Goal: Information Seeking & Learning: Learn about a topic

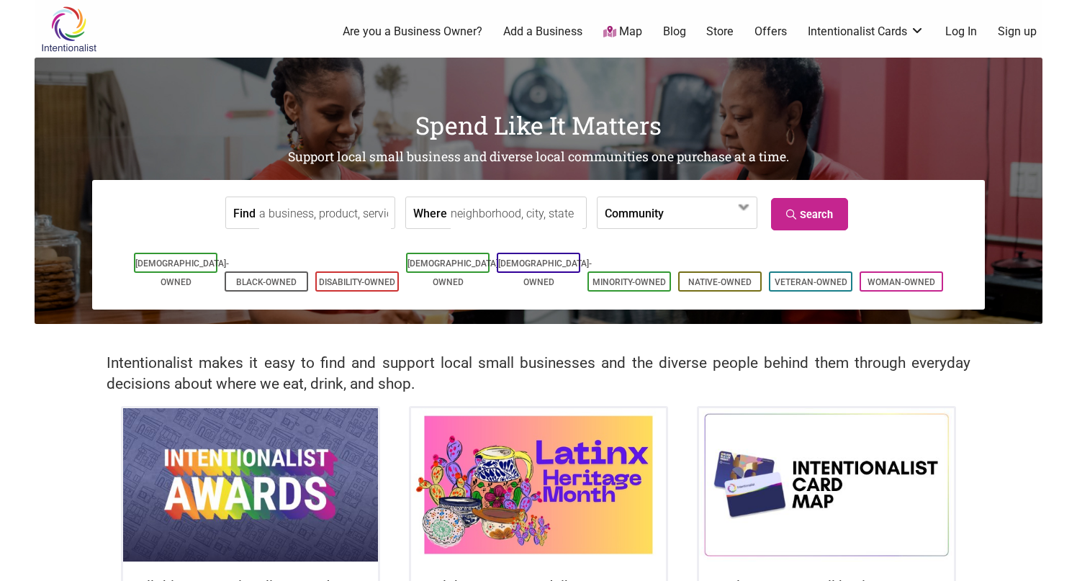
click at [501, 213] on input "Where" at bounding box center [517, 213] width 132 height 32
type input "Seattle"
click at [811, 207] on link "Search" at bounding box center [809, 214] width 77 height 32
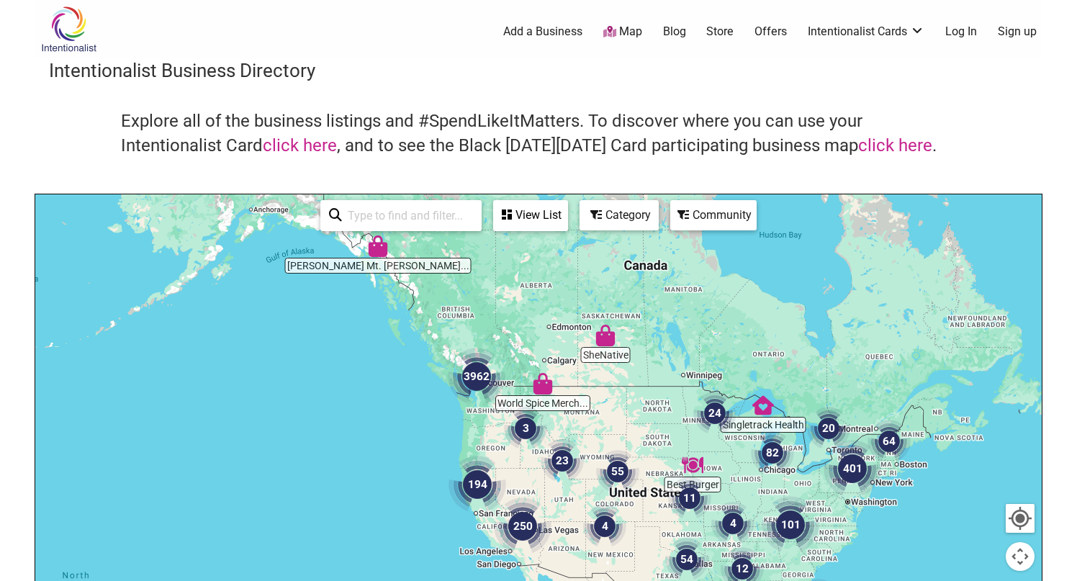
click at [474, 397] on img "3962" at bounding box center [477, 377] width 58 height 58
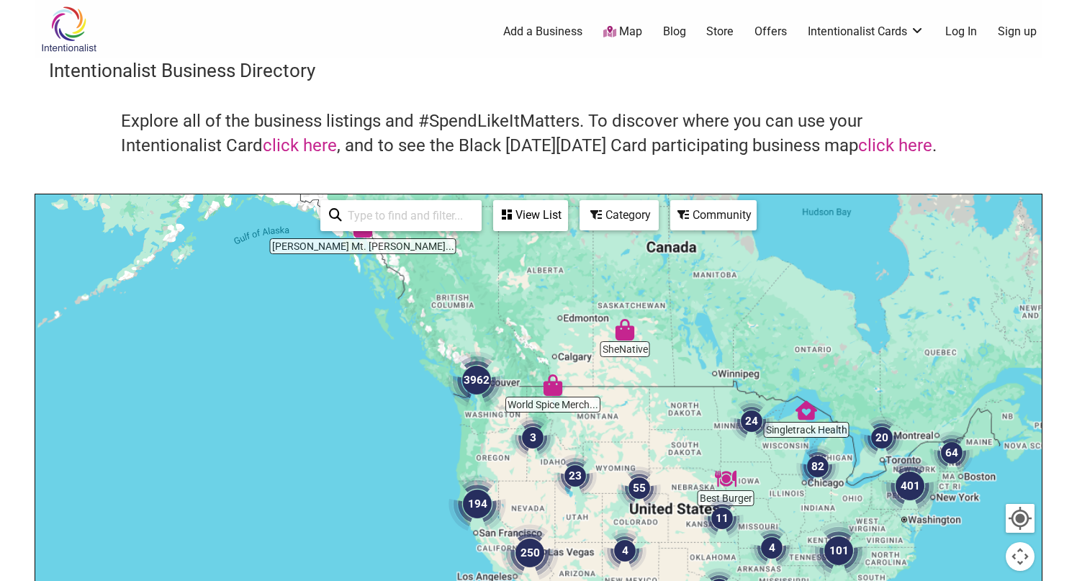
click at [474, 397] on img "3962" at bounding box center [477, 380] width 58 height 58
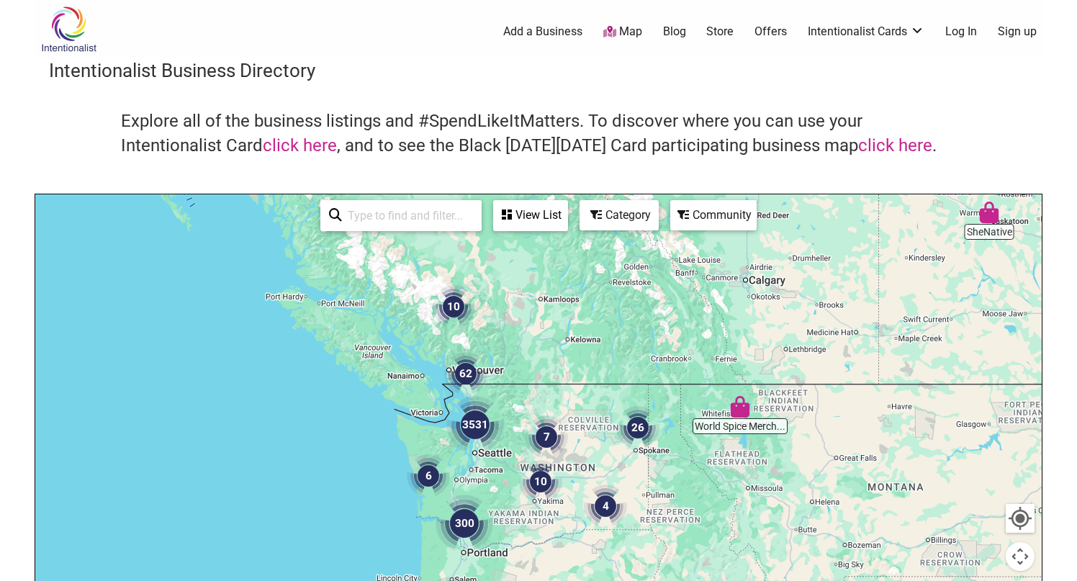
click at [497, 418] on img "3531" at bounding box center [475, 425] width 58 height 58
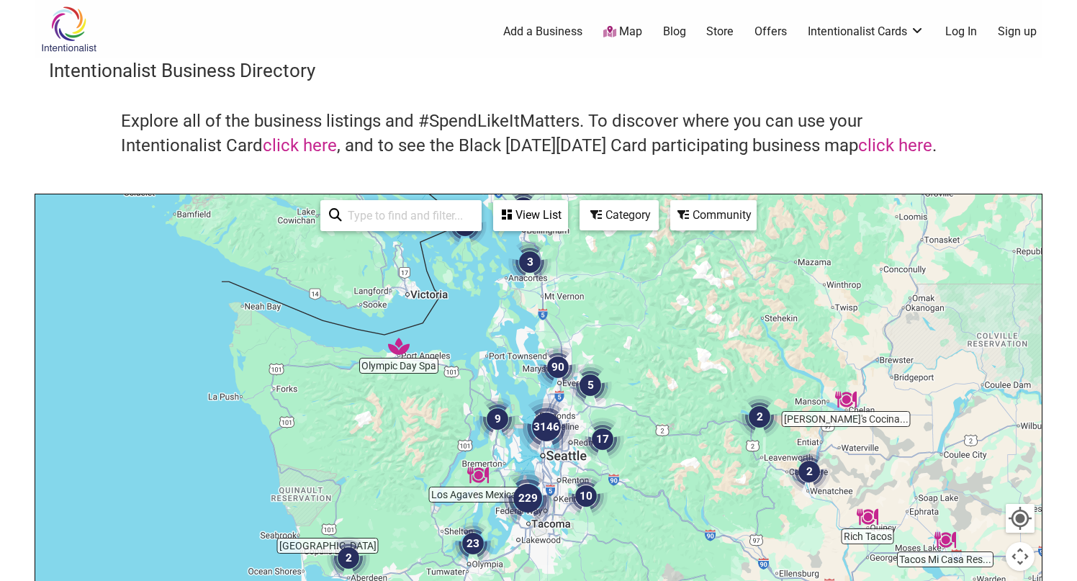
click at [497, 438] on img "9" at bounding box center [497, 418] width 43 height 43
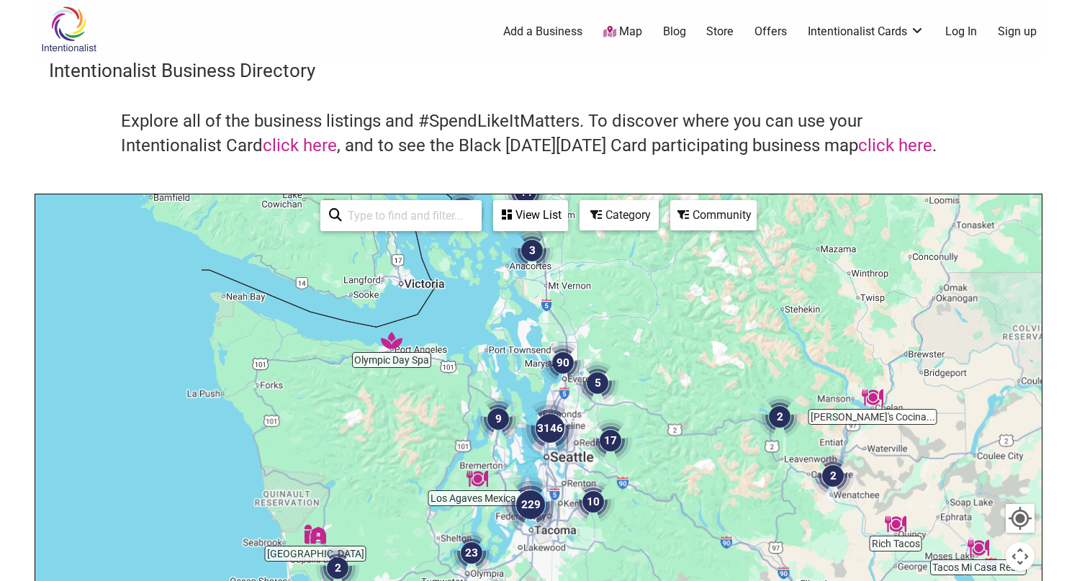
click at [497, 438] on img "9" at bounding box center [498, 418] width 43 height 43
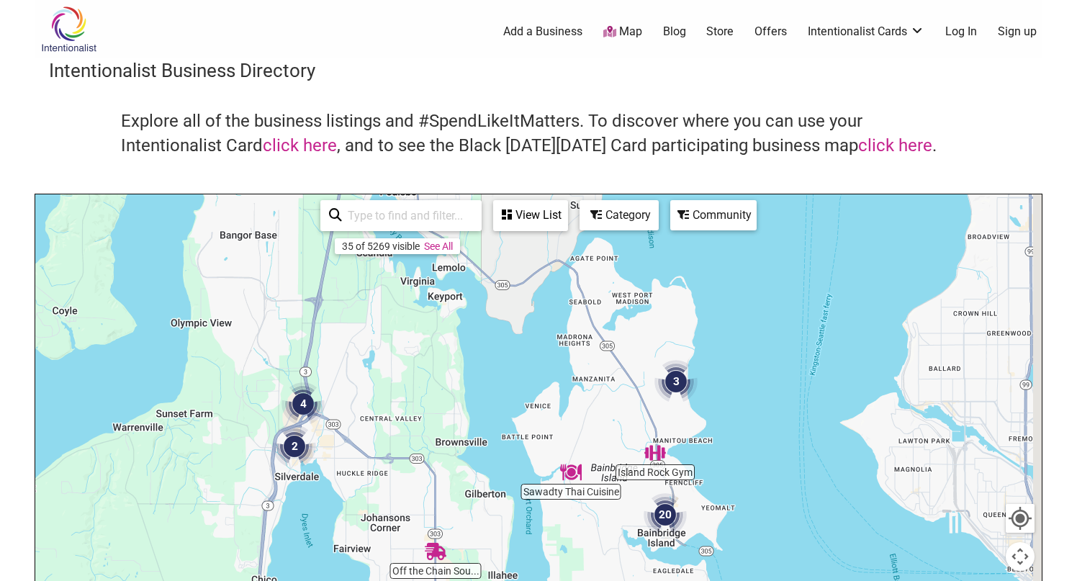
drag, startPoint x: 832, startPoint y: 489, endPoint x: 492, endPoint y: 233, distance: 425.7
click at [492, 233] on div "Island Rock Gym Off the Chain Sou... Sawadty Thai Cuisine 20 2 4 3 3 To navigat…" at bounding box center [538, 474] width 1006 height 560
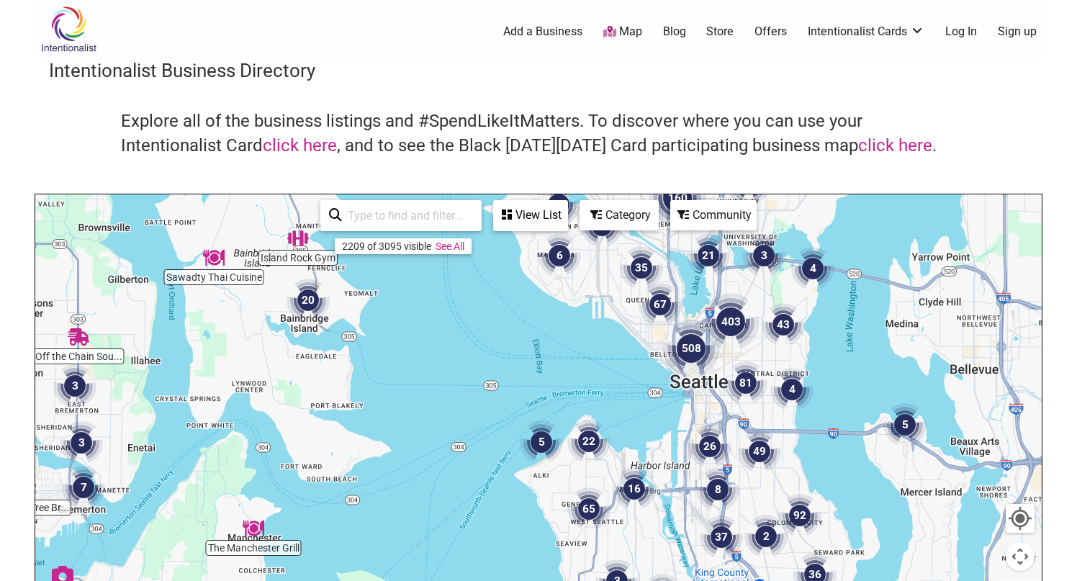
drag, startPoint x: 716, startPoint y: 396, endPoint x: 604, endPoint y: 302, distance: 146.6
click at [604, 302] on div "To navigate, press the arrow keys." at bounding box center [538, 474] width 1006 height 560
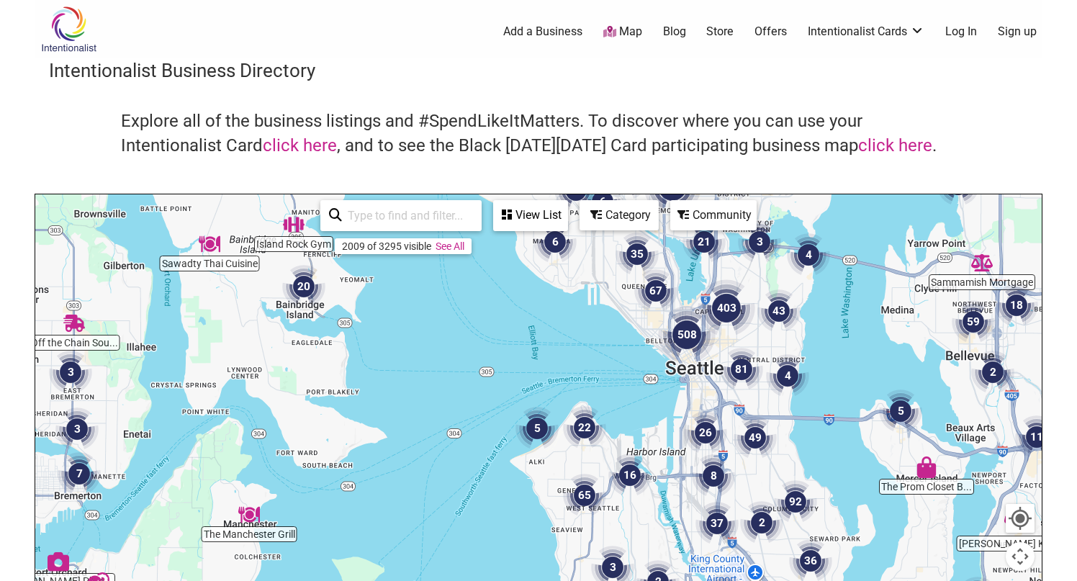
click at [697, 388] on div "To navigate, press the arrow keys." at bounding box center [538, 474] width 1006 height 560
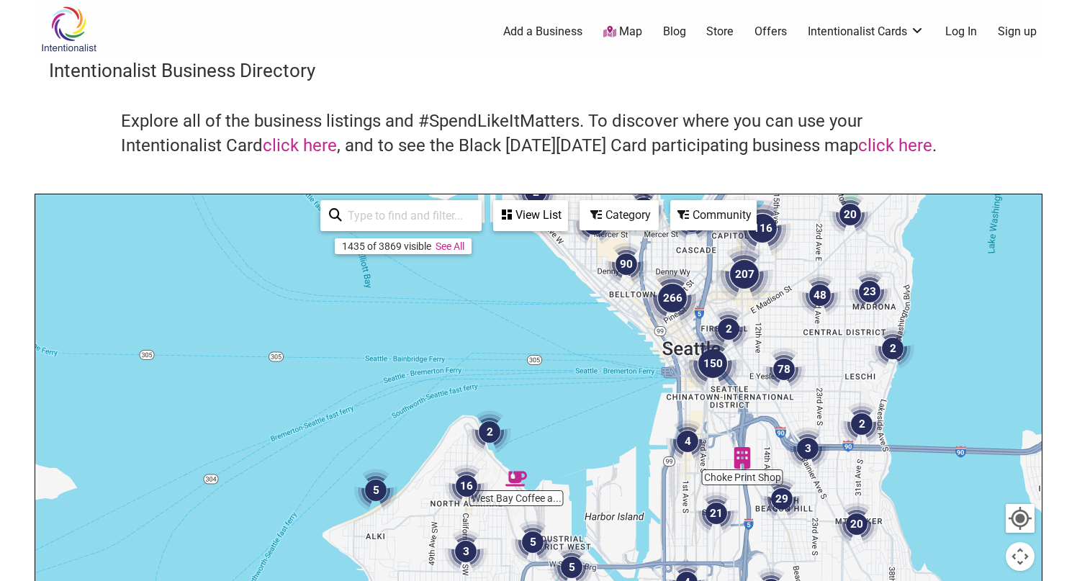
click at [716, 387] on img "150" at bounding box center [713, 364] width 58 height 58
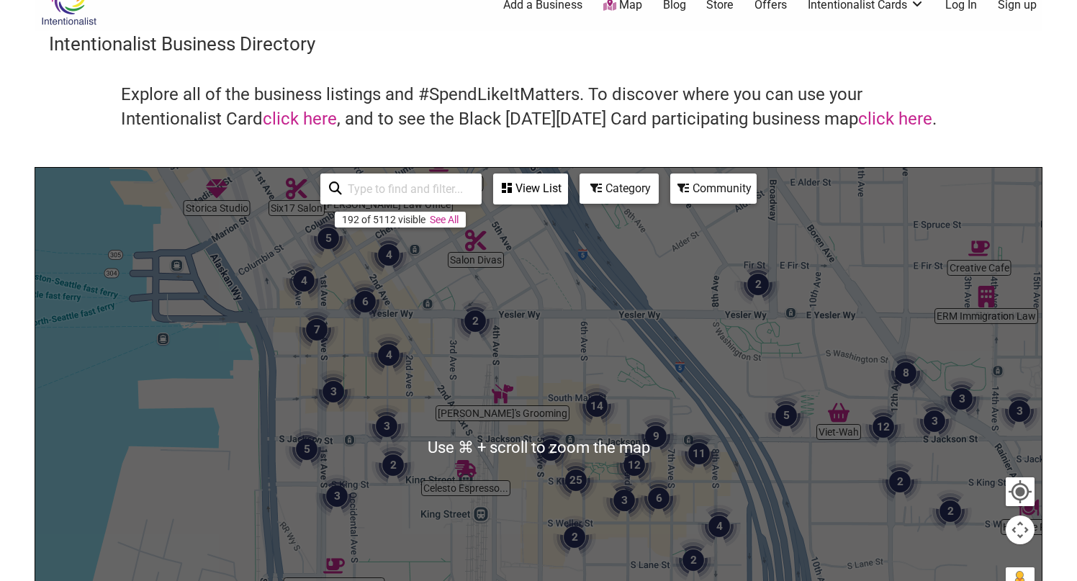
scroll to position [28, 0]
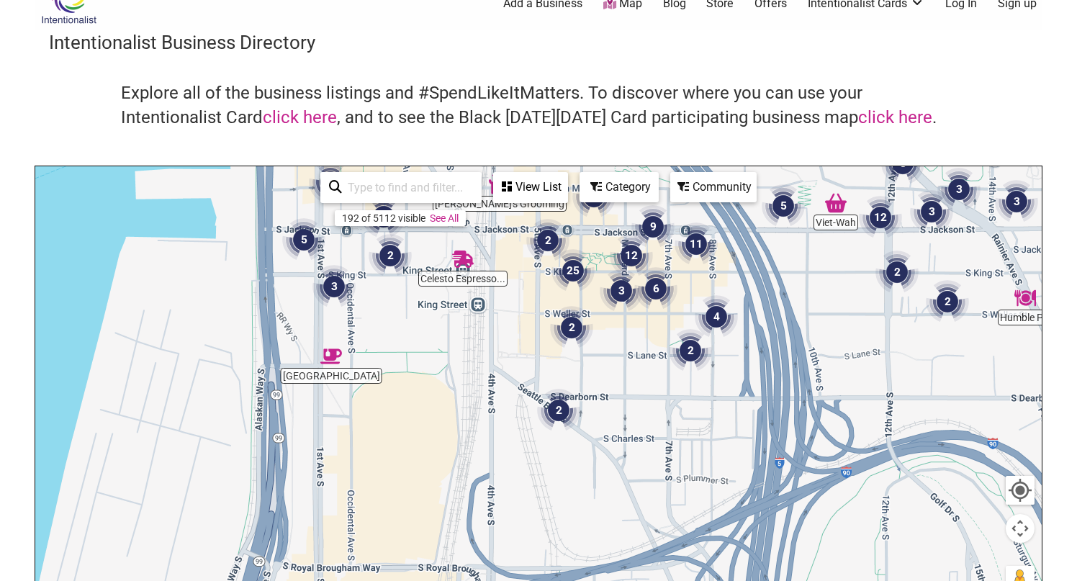
drag, startPoint x: 721, startPoint y: 385, endPoint x: 718, endPoint y: 175, distance: 210.2
click at [718, 175] on div "Celesto Espresso... ERM Immigration Law Viet-Wah Pioneer Square Cafe Ureña Law …" at bounding box center [538, 446] width 1006 height 560
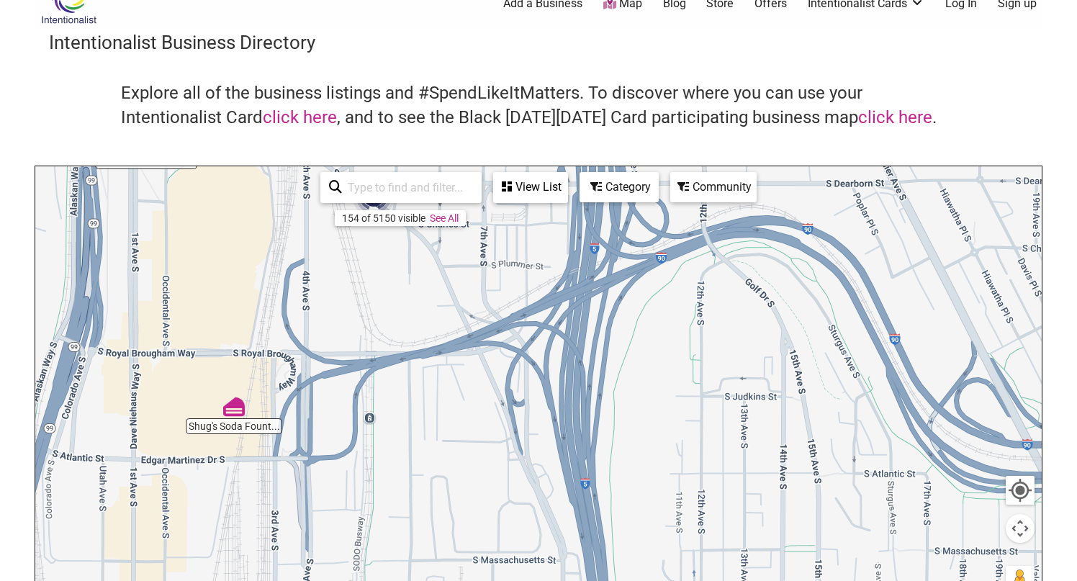
drag, startPoint x: 744, startPoint y: 456, endPoint x: 556, endPoint y: 242, distance: 284.7
click at [556, 242] on div "To navigate, press the arrow keys." at bounding box center [538, 446] width 1006 height 560
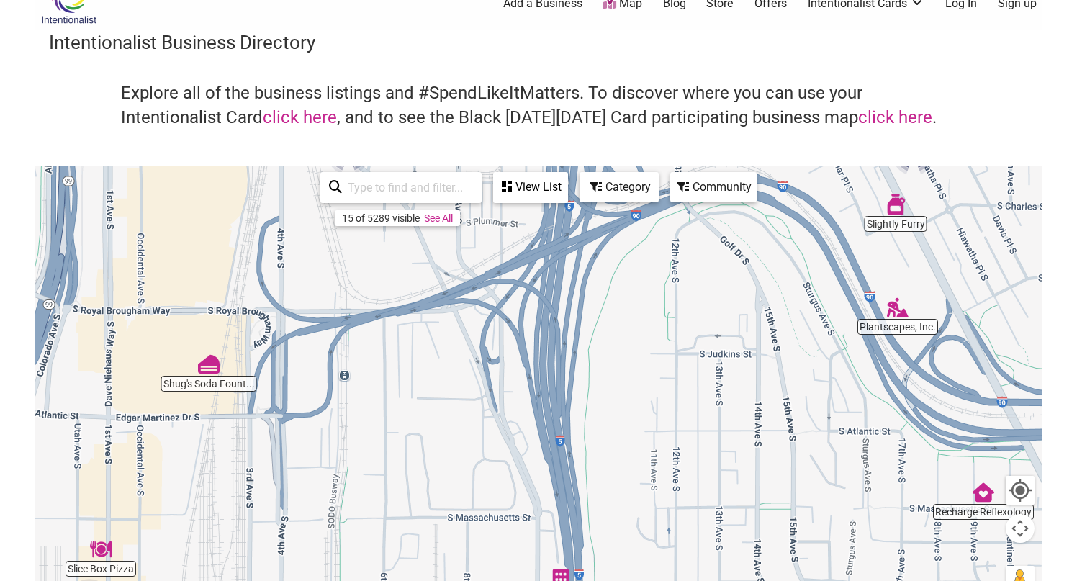
drag, startPoint x: 618, startPoint y: 280, endPoint x: 585, endPoint y: 220, distance: 68.6
click at [585, 220] on div "To navigate, press the arrow keys." at bounding box center [538, 446] width 1006 height 560
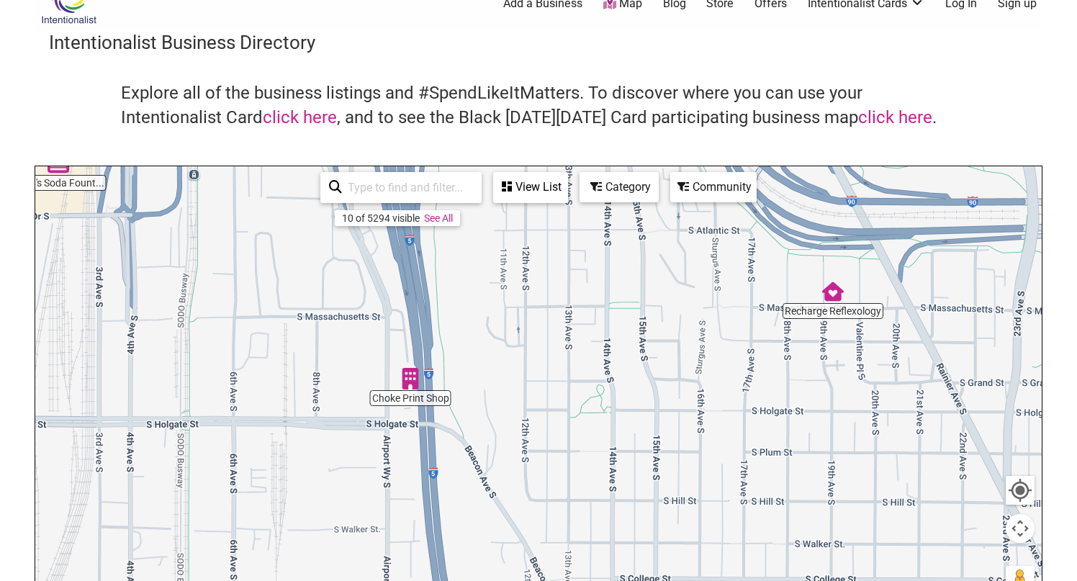
drag, startPoint x: 815, startPoint y: 455, endPoint x: 662, endPoint y: 266, distance: 242.6
click at [662, 266] on div "To navigate, press the arrow keys." at bounding box center [538, 446] width 1006 height 560
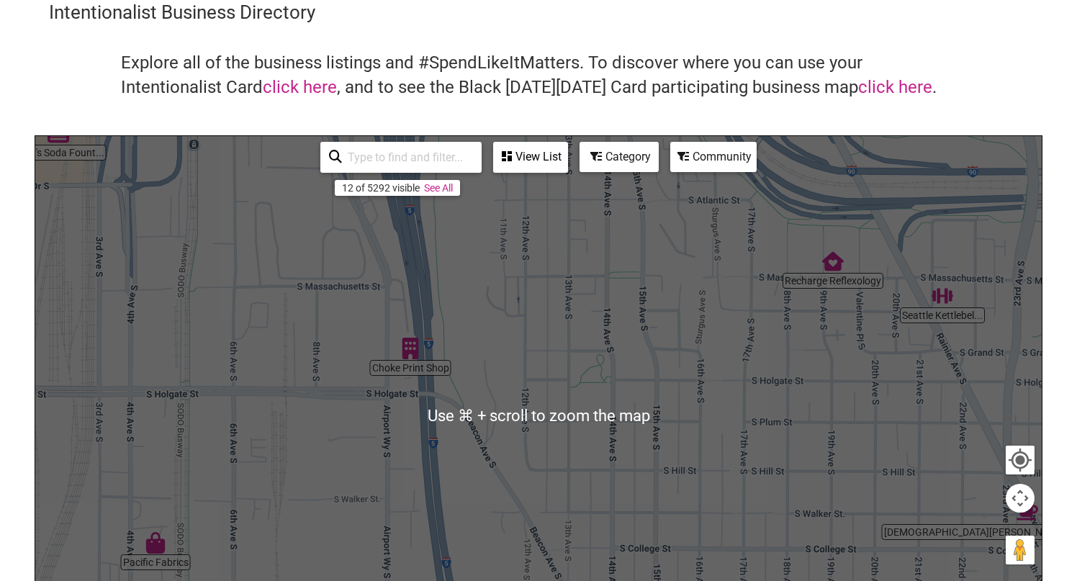
scroll to position [70, 0]
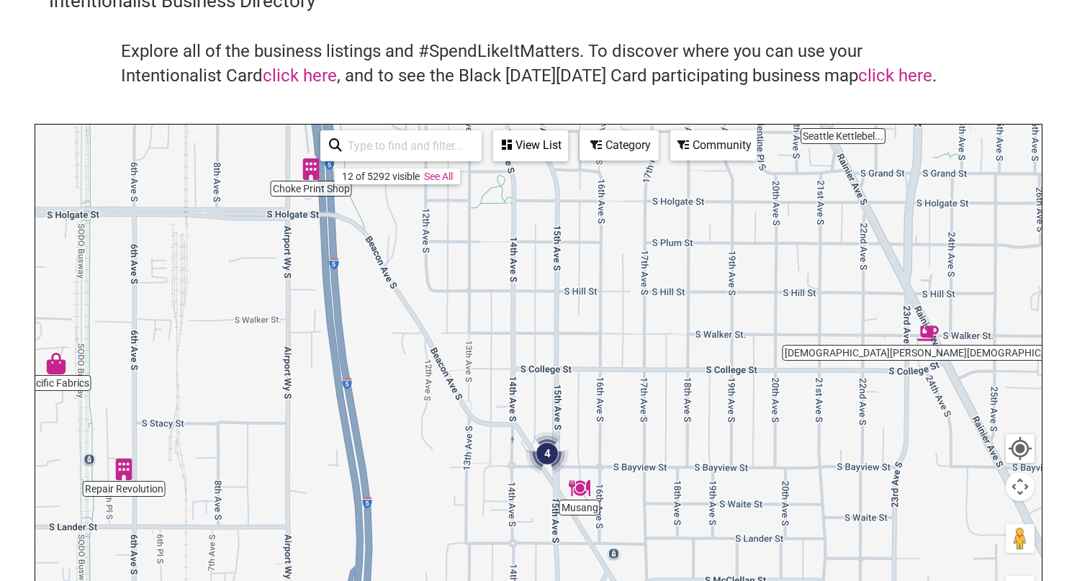
drag, startPoint x: 556, startPoint y: 340, endPoint x: 456, endPoint y: 172, distance: 195.9
click at [456, 172] on div "Repair Revolution Seattle Kettlebel... Buddha Bruddah Shug's Soda Fount... Musa…" at bounding box center [538, 405] width 1006 height 560
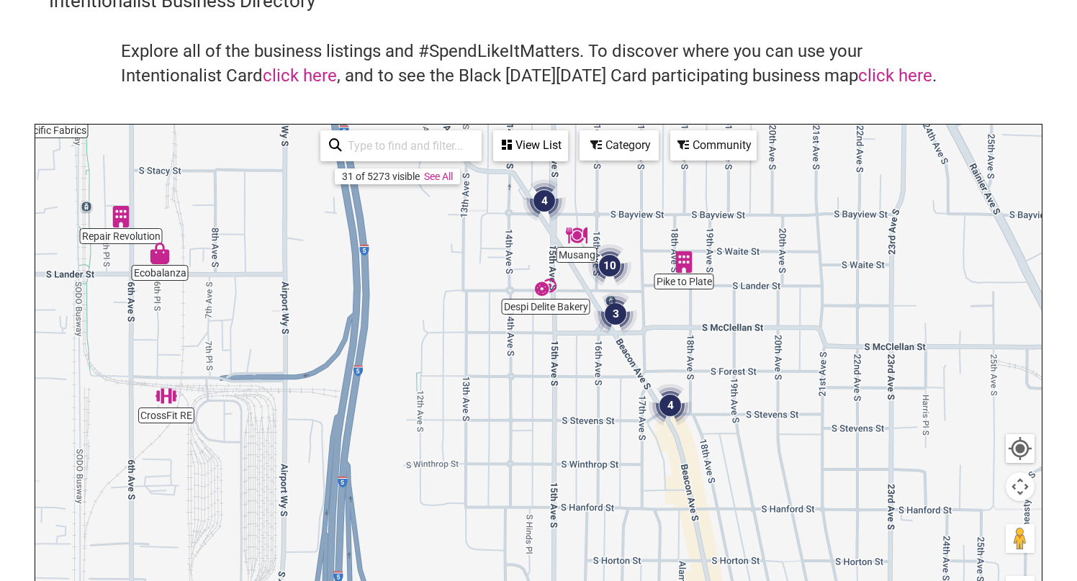
drag, startPoint x: 796, startPoint y: 459, endPoint x: 793, endPoint y: 203, distance: 256.3
click at [793, 203] on div "To navigate, press the arrow keys." at bounding box center [538, 405] width 1006 height 560
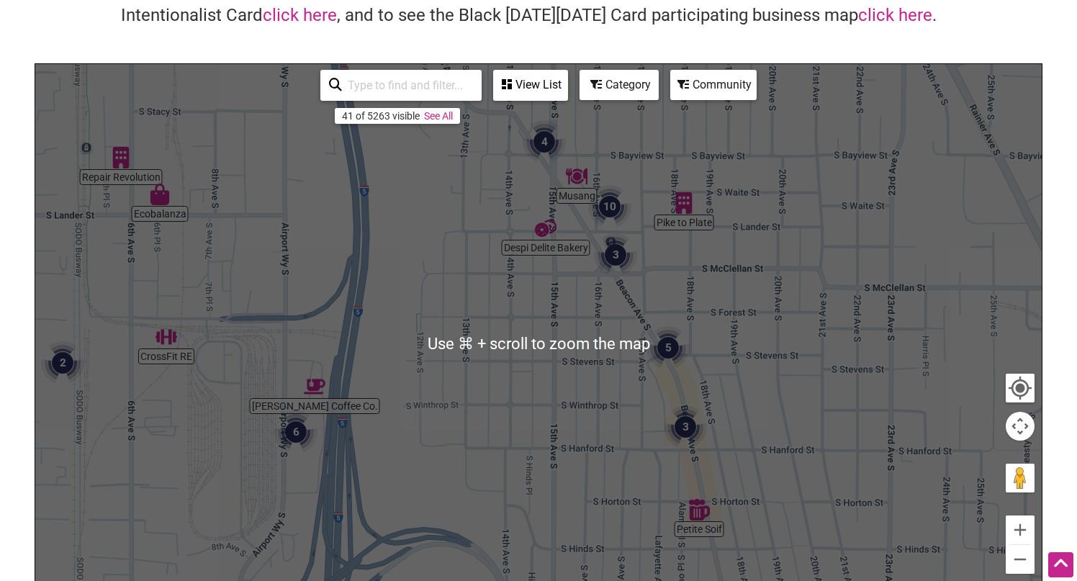
scroll to position [130, 0]
click at [1022, 558] on button "Zoom out" at bounding box center [1020, 560] width 29 height 29
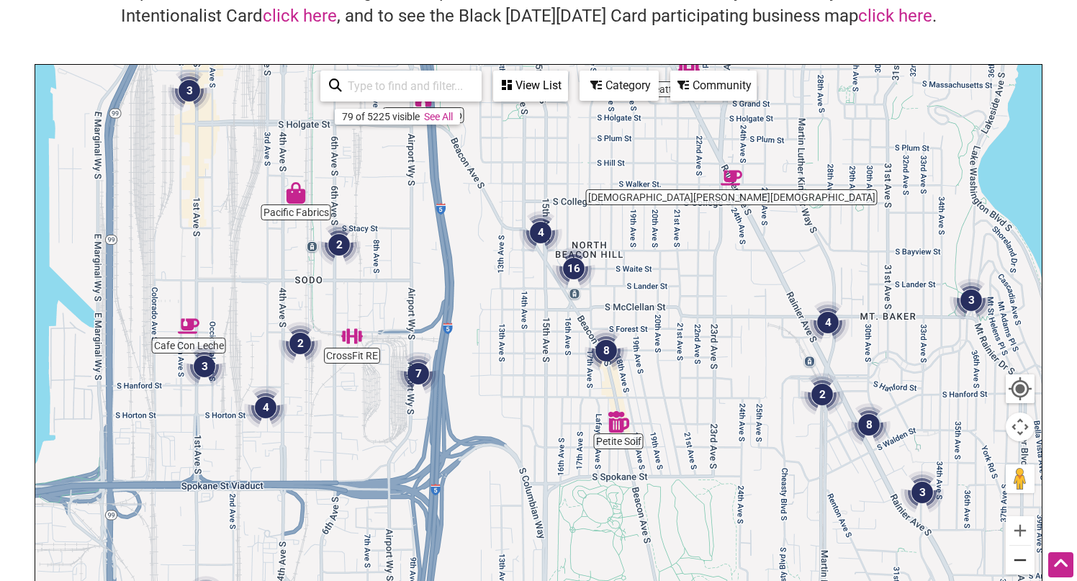
click at [1022, 558] on button "Zoom out" at bounding box center [1020, 560] width 29 height 29
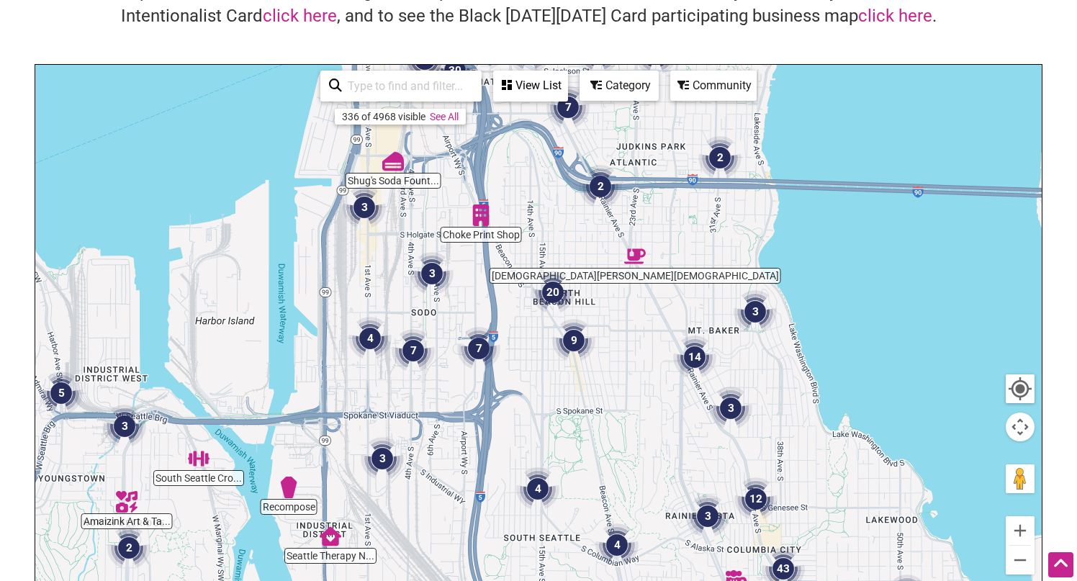
click at [554, 292] on img "20" at bounding box center [552, 292] width 43 height 43
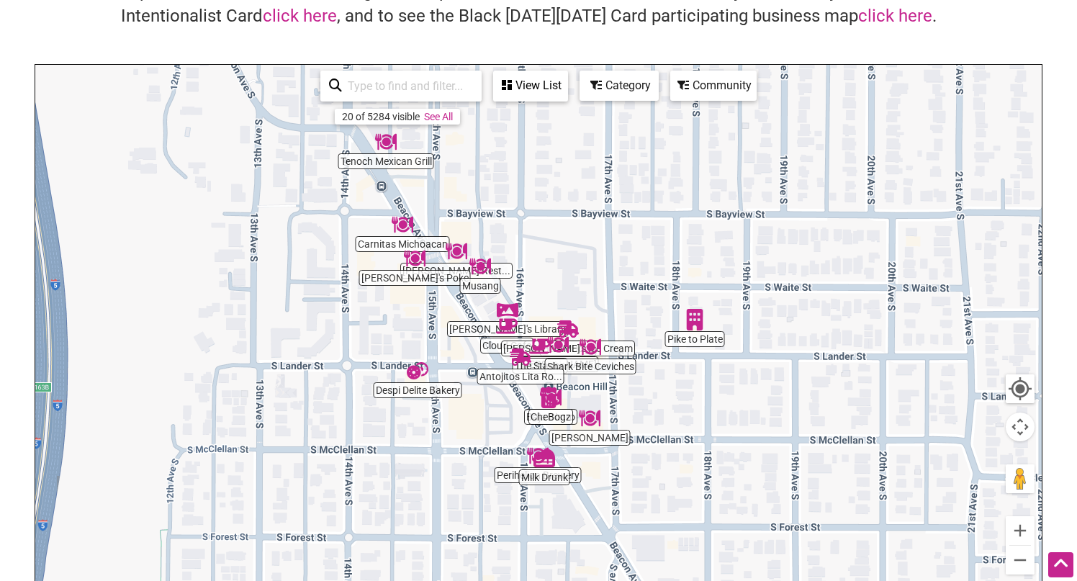
drag, startPoint x: 655, startPoint y: 454, endPoint x: 656, endPoint y: 418, distance: 36.0
click at [656, 418] on div "To navigate, press the arrow keys." at bounding box center [538, 345] width 1006 height 560
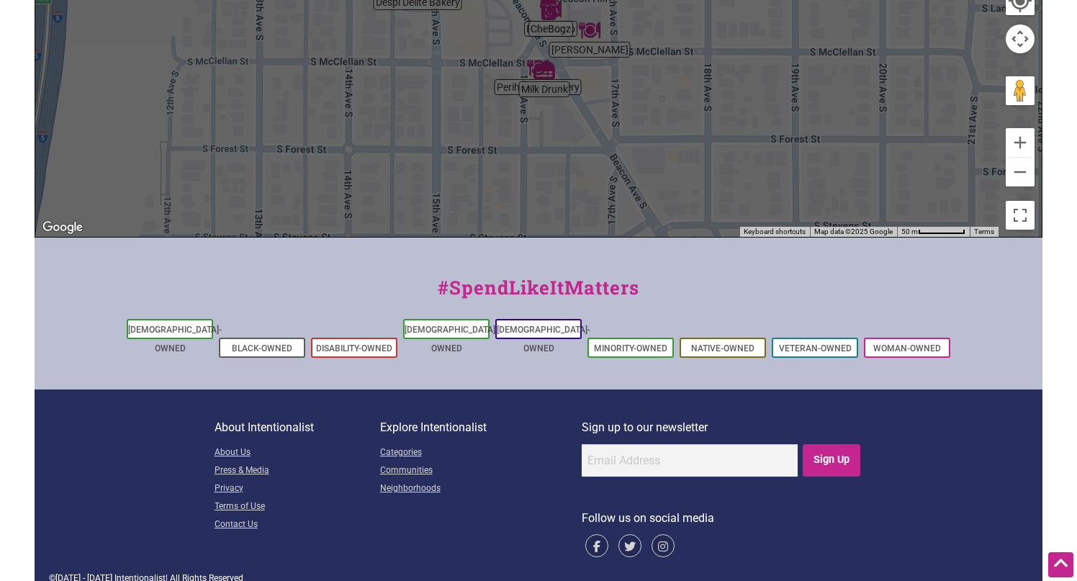
scroll to position [0, 0]
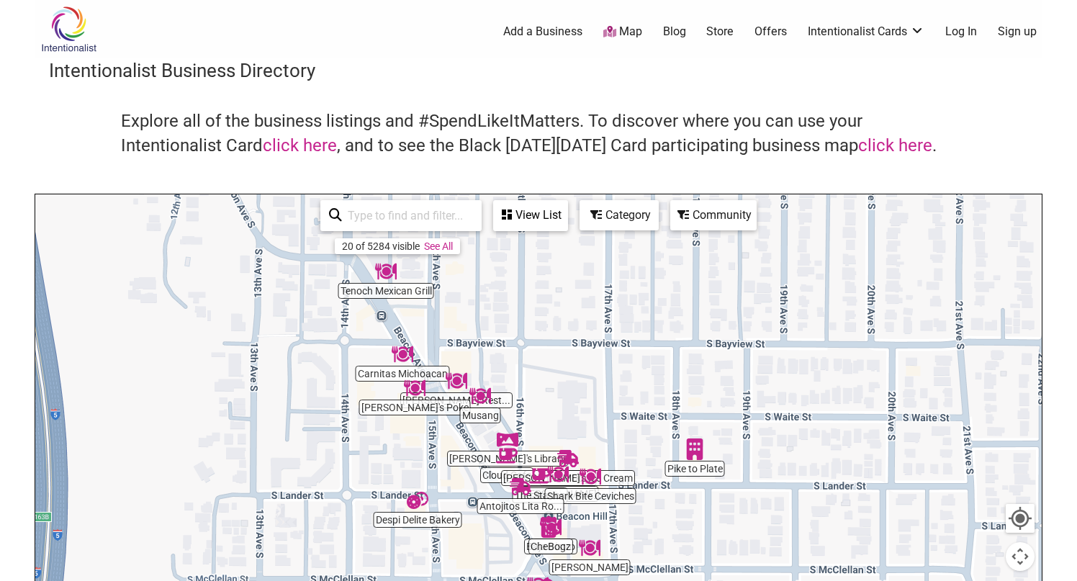
click at [597, 215] on icon at bounding box center [596, 215] width 12 height 12
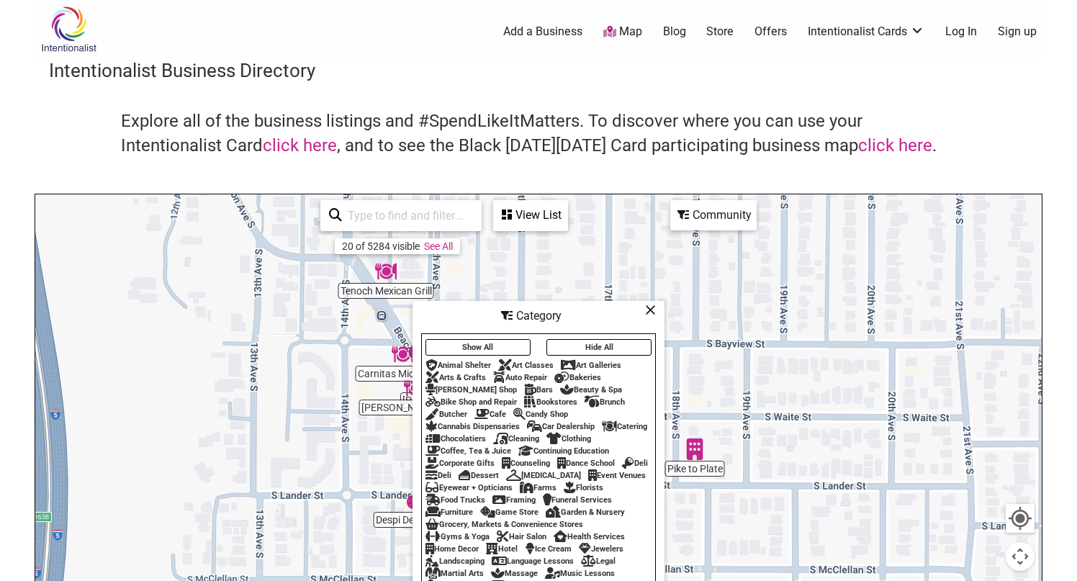
click at [597, 341] on button "Hide All" at bounding box center [598, 347] width 105 height 17
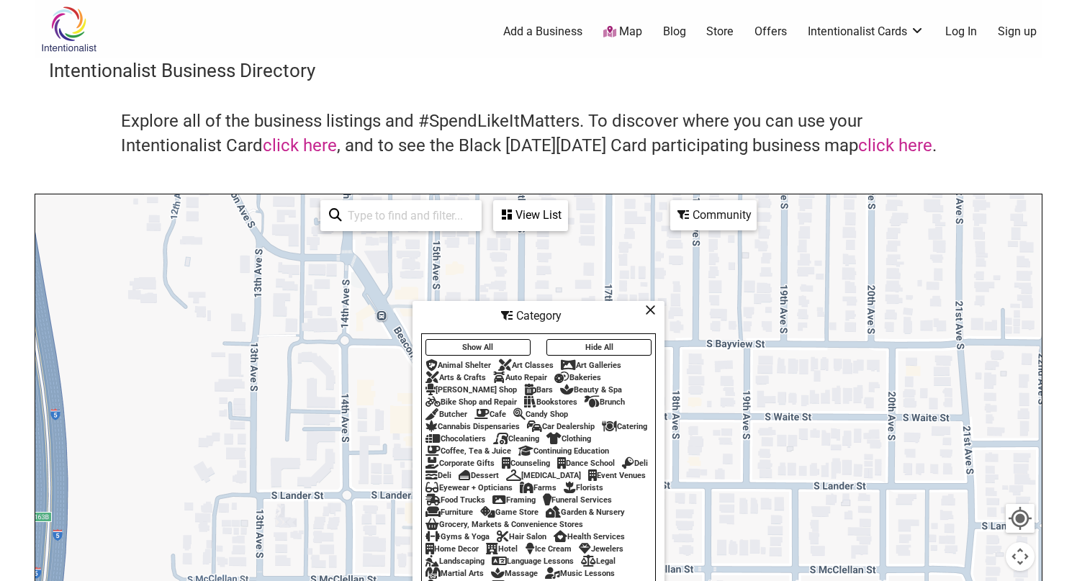
click at [597, 341] on button "Hide All" at bounding box center [598, 347] width 105 height 17
click at [505, 344] on button "Show All" at bounding box center [477, 347] width 105 height 17
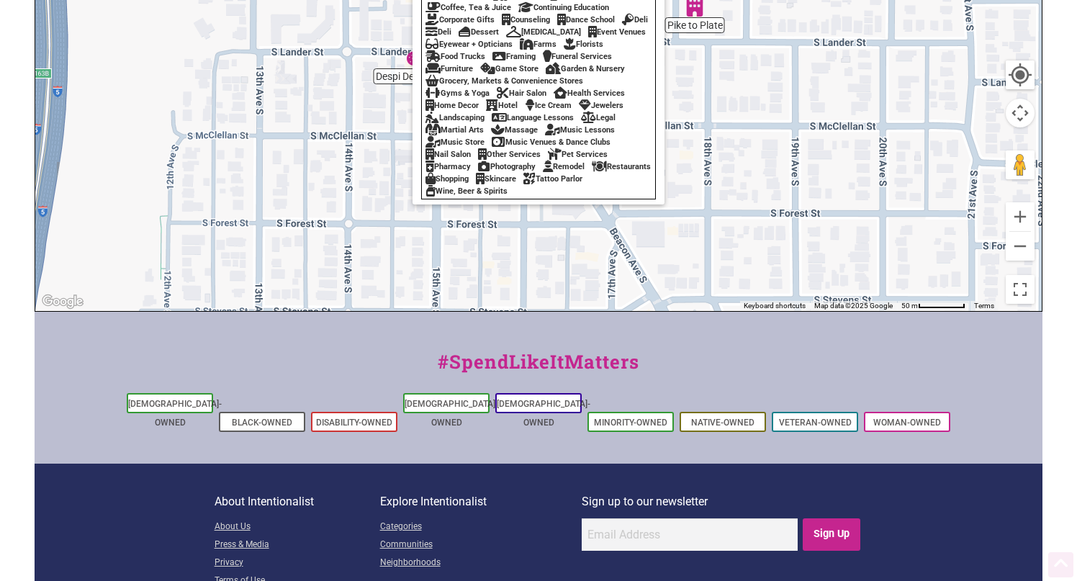
scroll to position [518, 0]
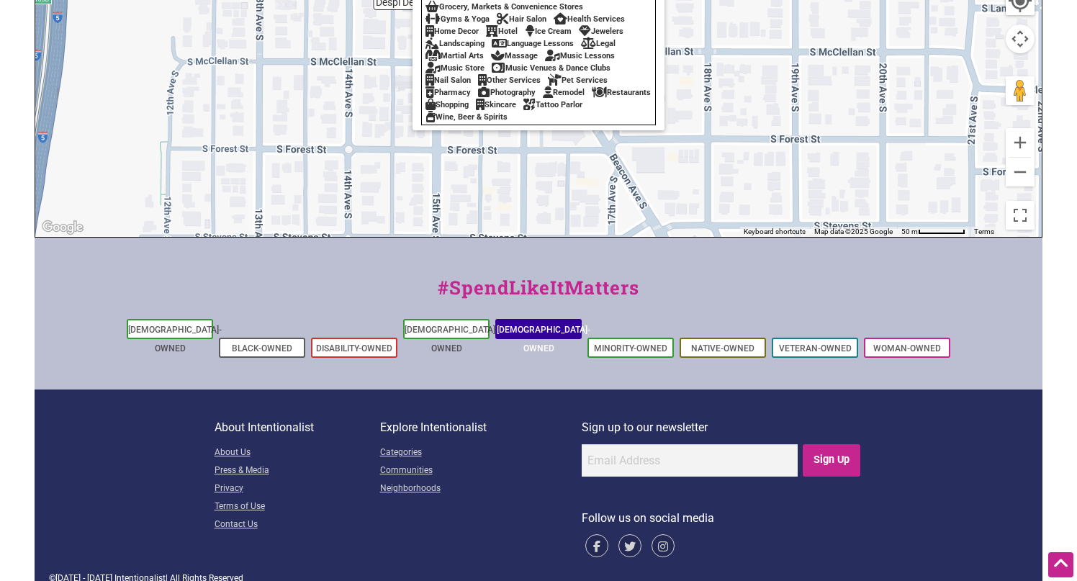
click at [550, 326] on link "[DEMOGRAPHIC_DATA]-Owned" at bounding box center [544, 339] width 94 height 29
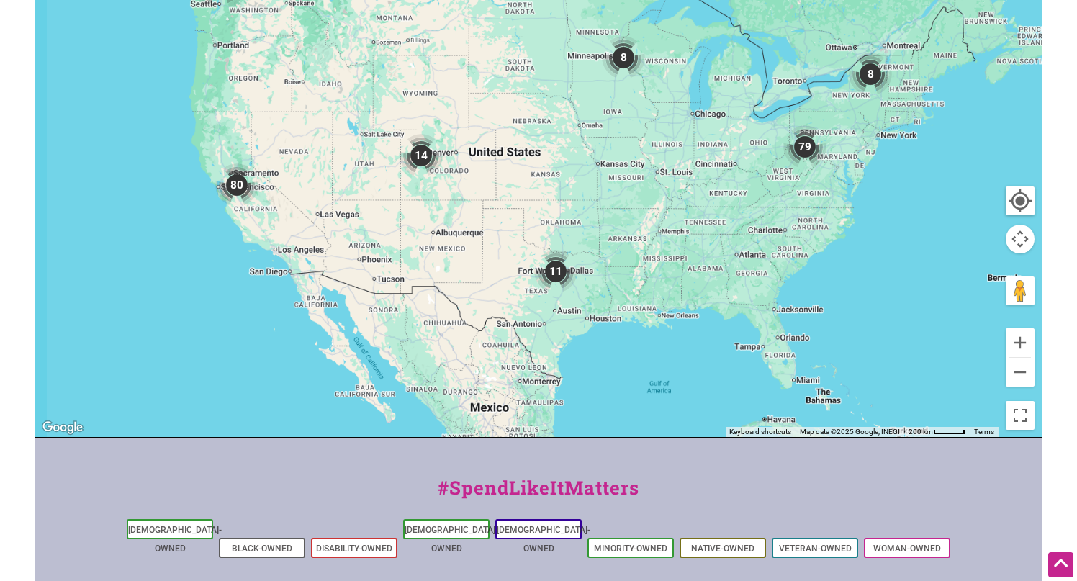
scroll to position [439, 0]
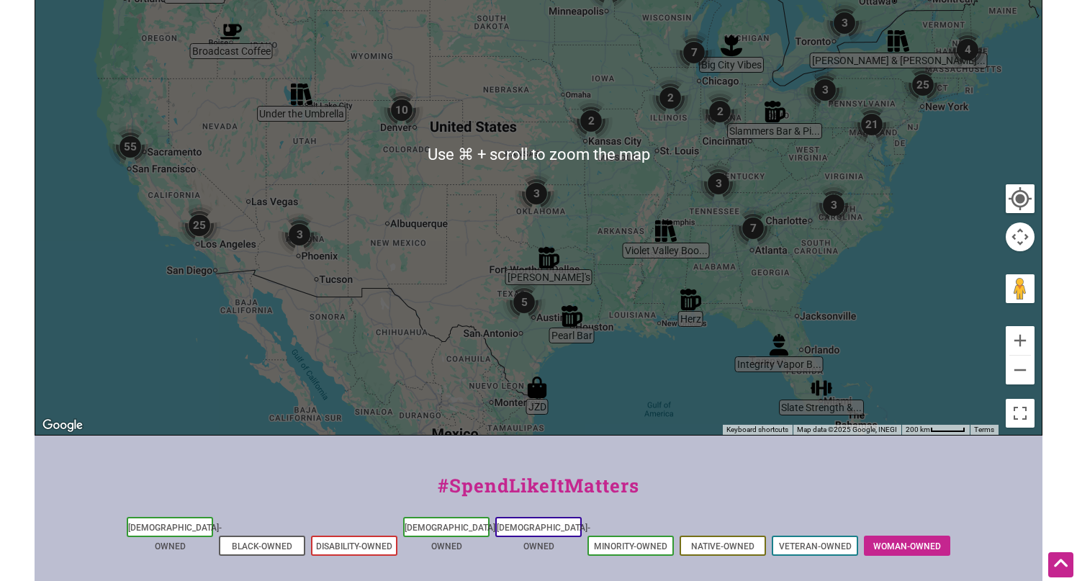
click at [905, 541] on link "Woman-Owned" at bounding box center [907, 546] width 68 height 10
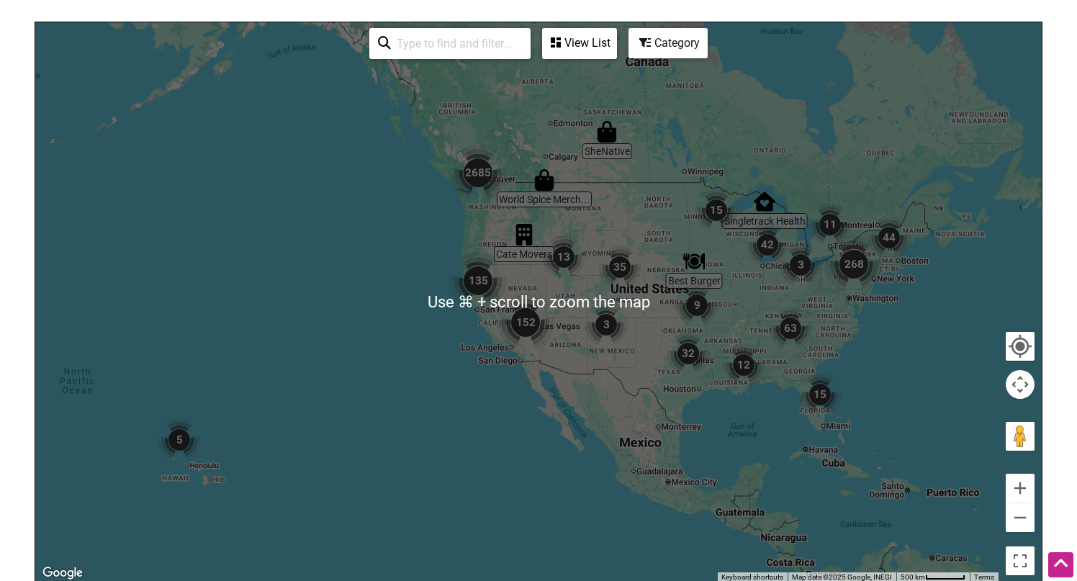
scroll to position [348, 0]
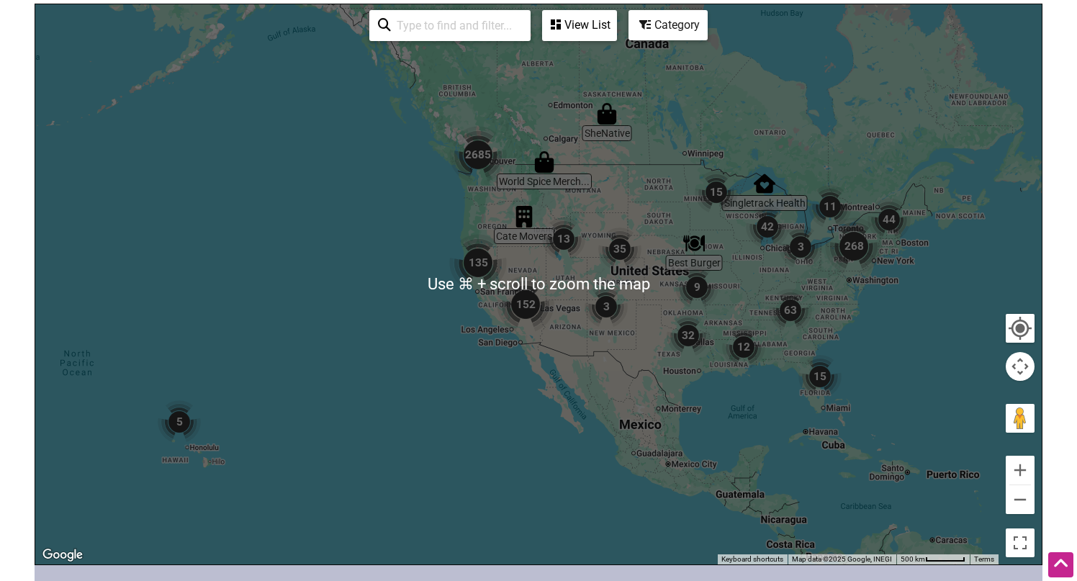
click at [484, 197] on div at bounding box center [538, 284] width 1006 height 560
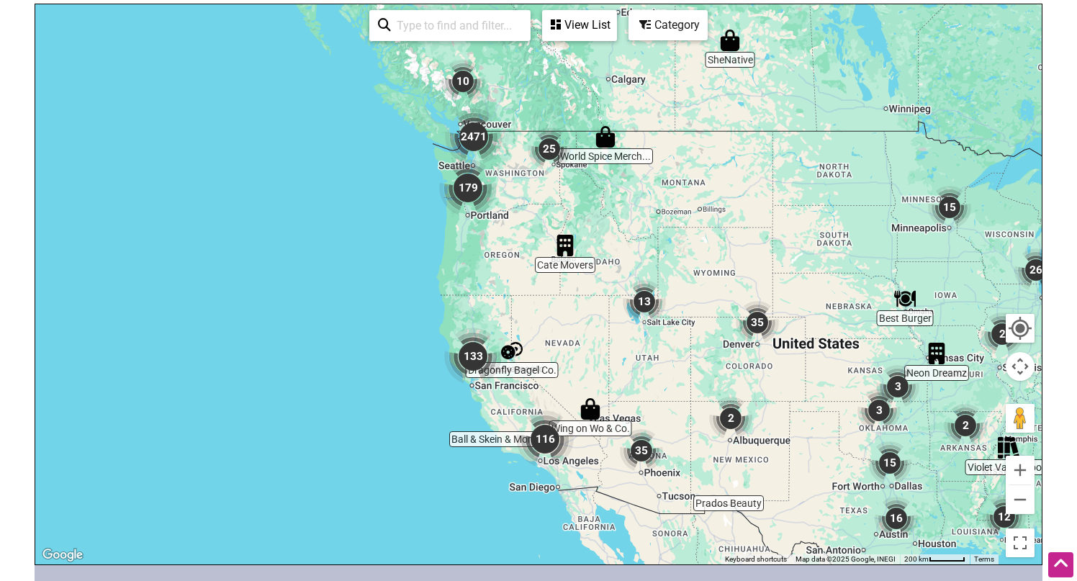
click at [492, 199] on img "179" at bounding box center [468, 188] width 58 height 58
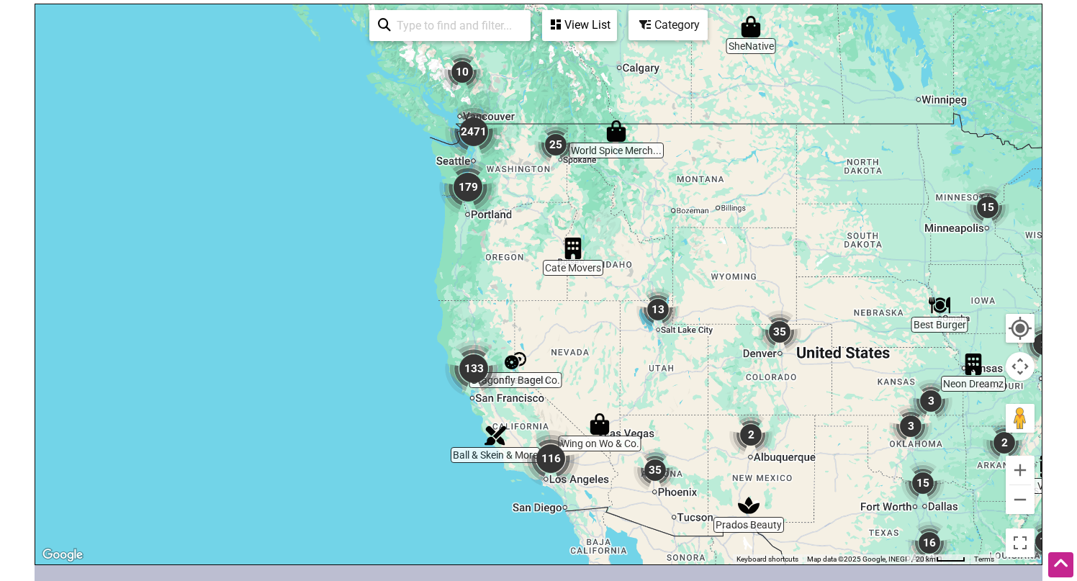
click at [492, 199] on img "179" at bounding box center [468, 187] width 58 height 58
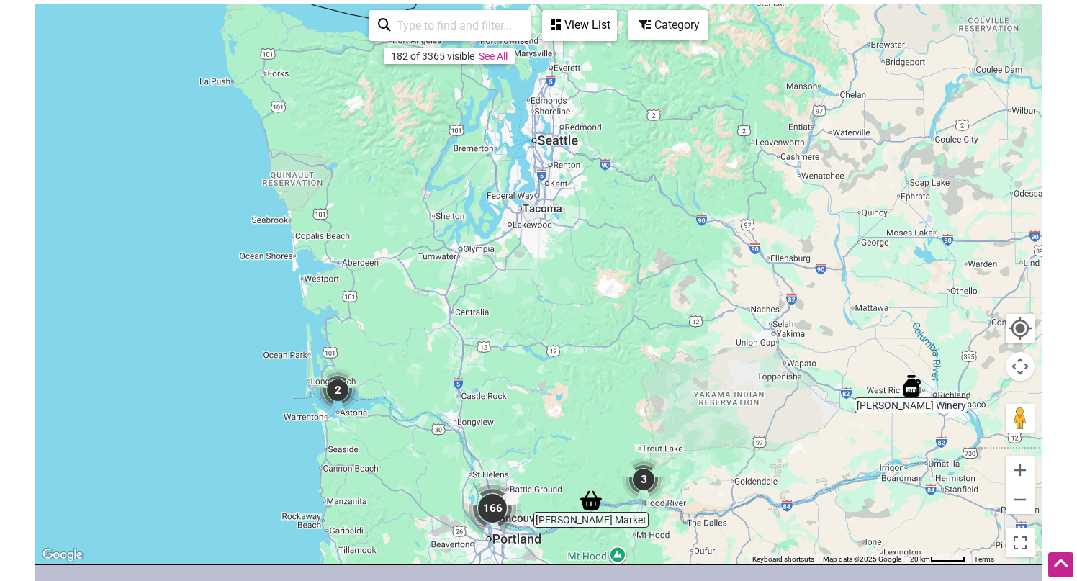
drag, startPoint x: 531, startPoint y: 97, endPoint x: 531, endPoint y: 469, distance: 372.2
click at [531, 469] on div "To navigate, press the arrow keys." at bounding box center [538, 284] width 1006 height 560
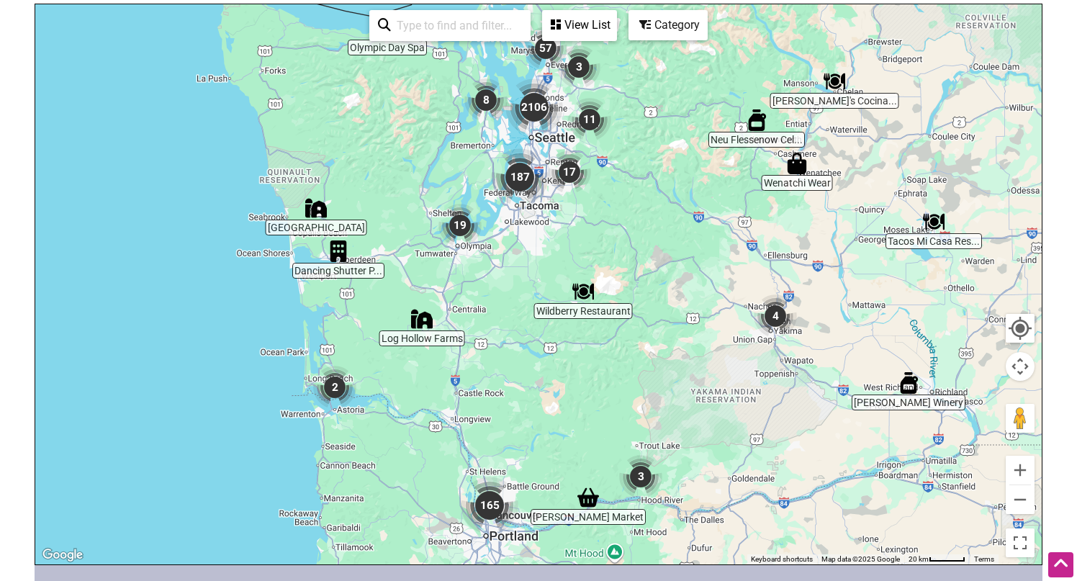
click at [611, 166] on div "To navigate, press the arrow keys." at bounding box center [538, 284] width 1006 height 560
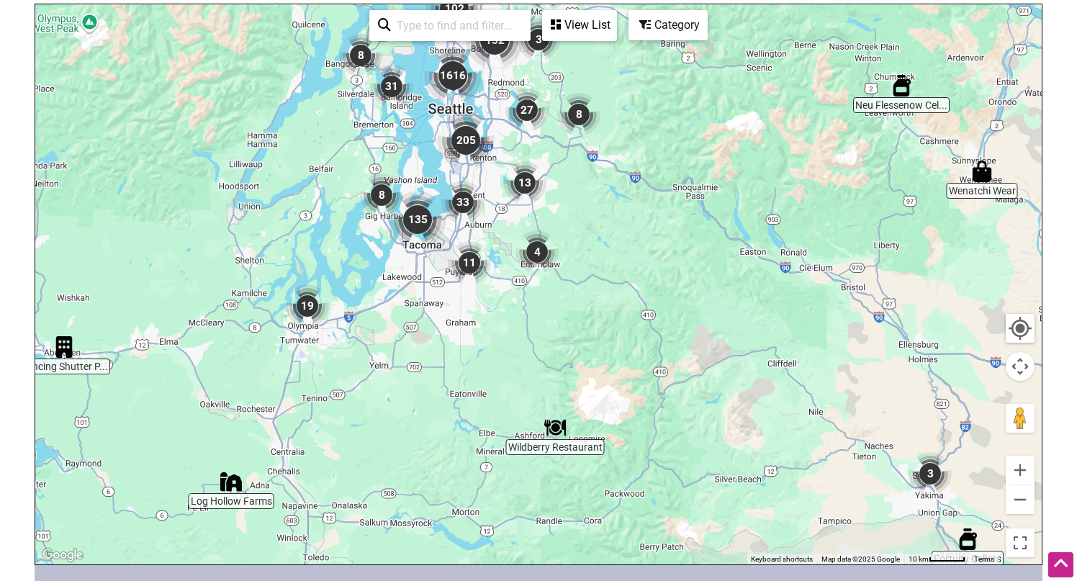
click at [527, 145] on div "To navigate, press the arrow keys." at bounding box center [538, 284] width 1006 height 560
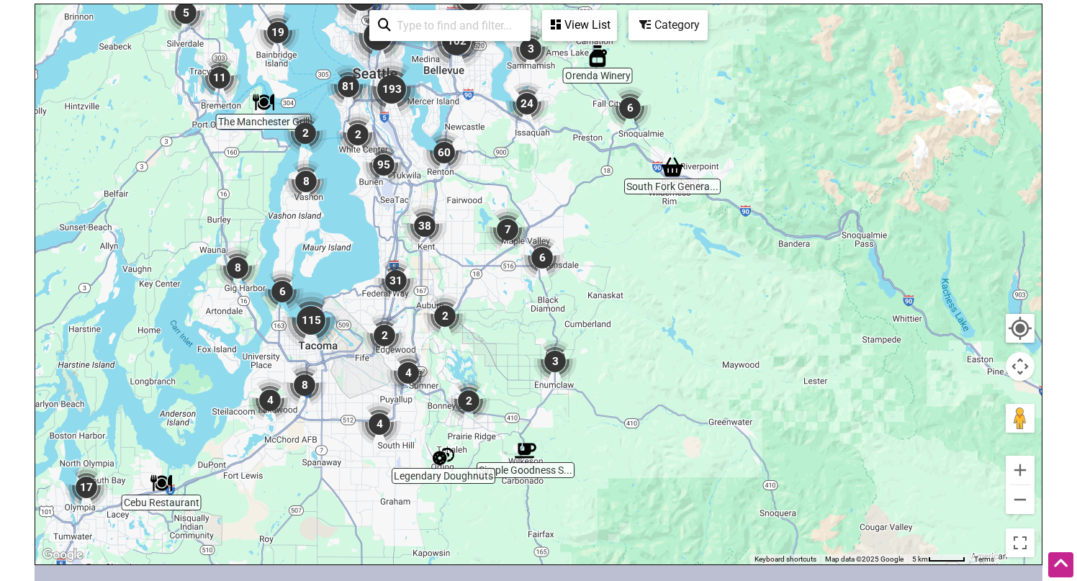
click at [488, 160] on div "To navigate, press the arrow keys." at bounding box center [538, 284] width 1006 height 560
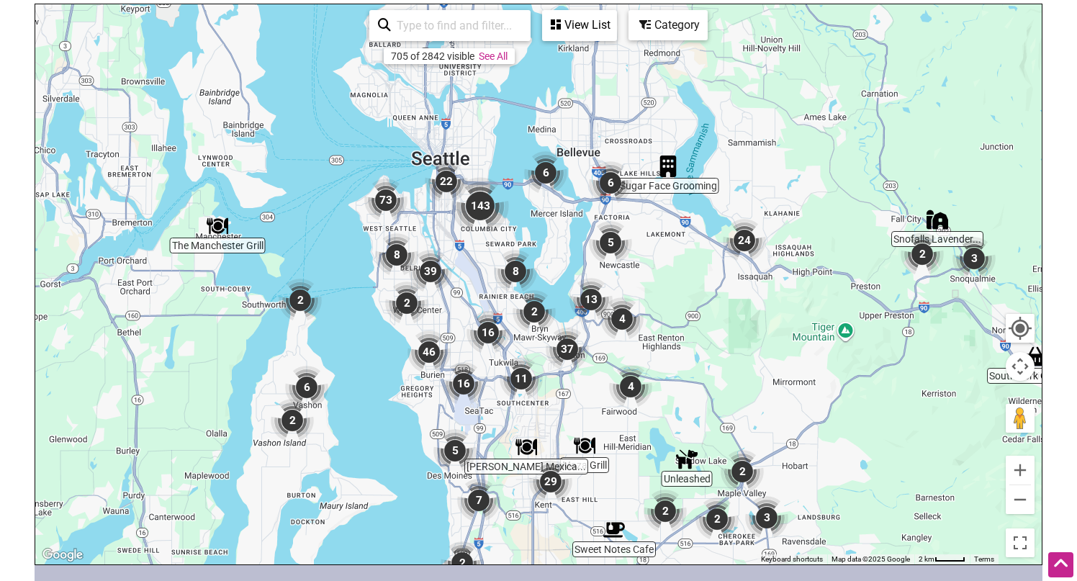
drag, startPoint x: 488, startPoint y: 107, endPoint x: 668, endPoint y: 279, distance: 249.0
click at [668, 279] on div "To navigate, press the arrow keys." at bounding box center [538, 284] width 1006 height 560
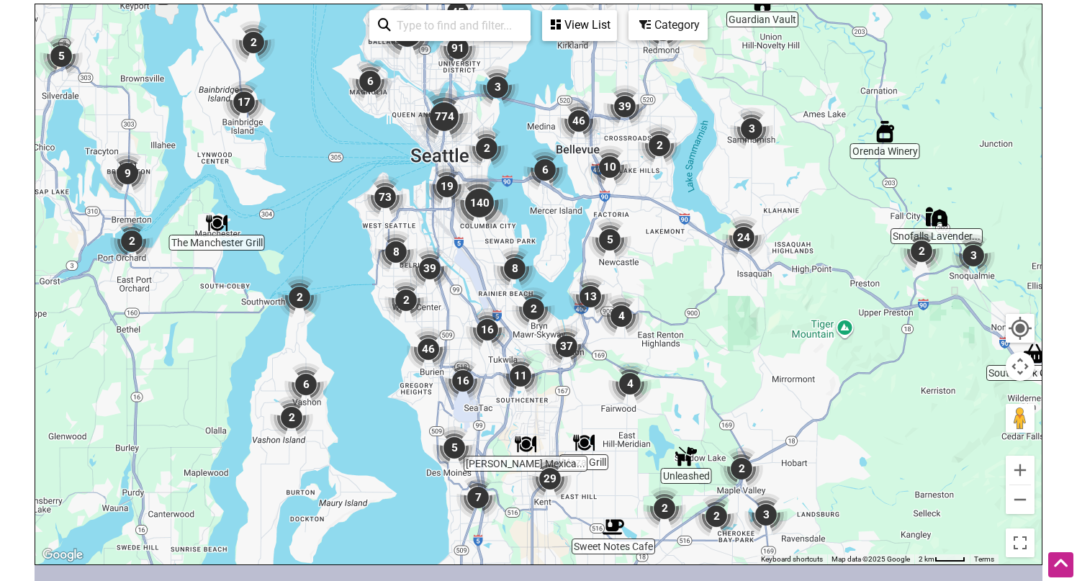
click at [513, 229] on div "To navigate, press the arrow keys." at bounding box center [538, 284] width 1006 height 560
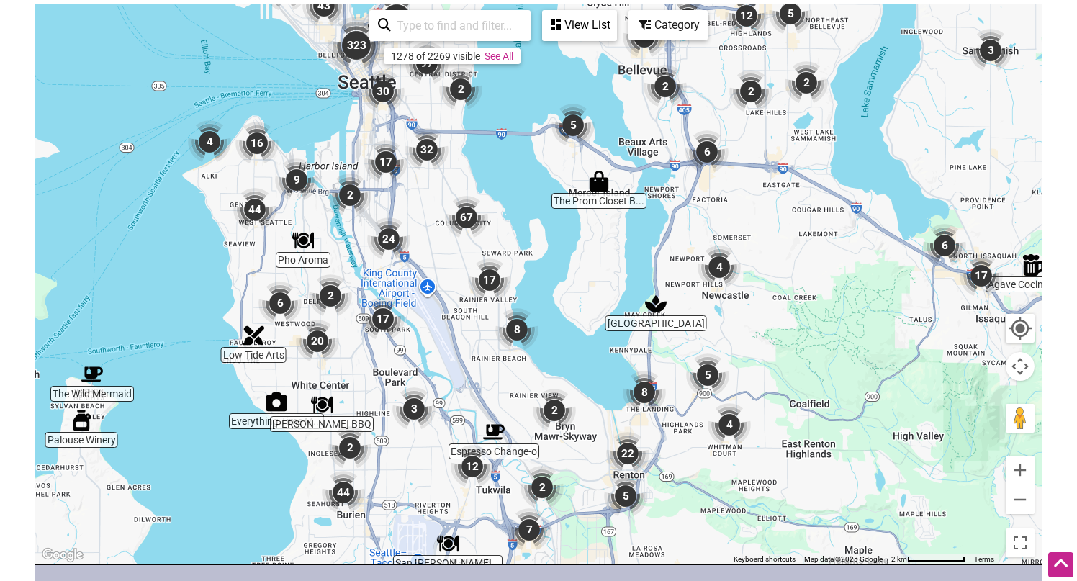
click at [502, 229] on div "To navigate, press the arrow keys." at bounding box center [538, 284] width 1006 height 560
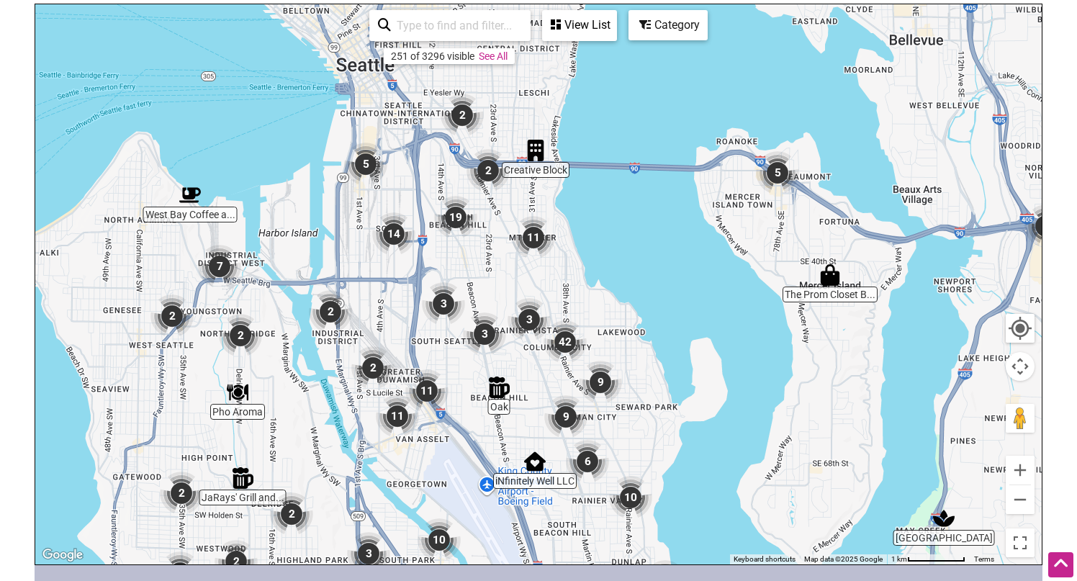
drag, startPoint x: 433, startPoint y: 148, endPoint x: 568, endPoint y: 279, distance: 187.3
click at [568, 279] on div "To navigate, press the arrow keys." at bounding box center [538, 284] width 1006 height 560
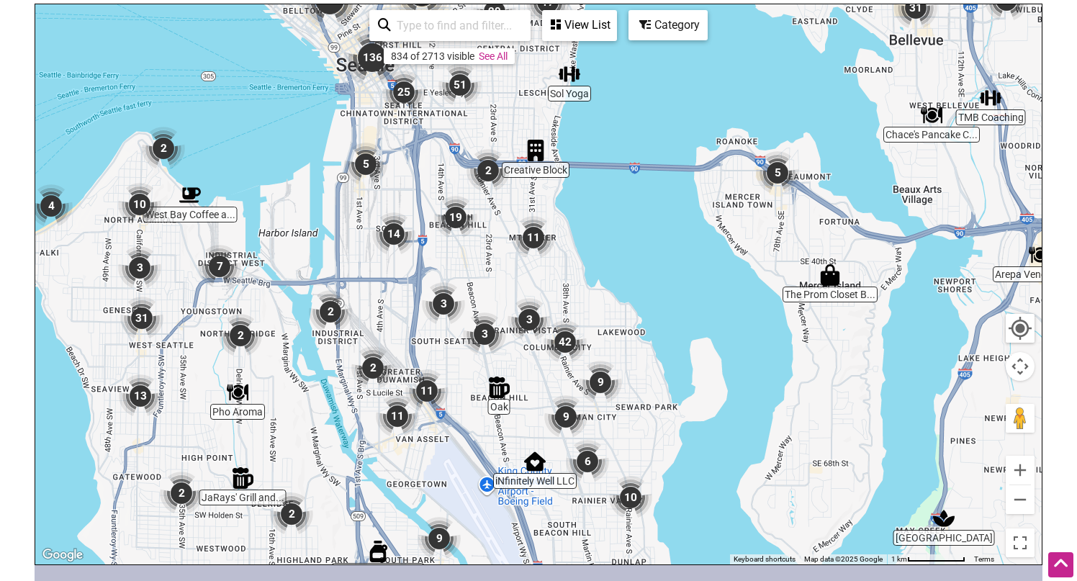
click at [455, 215] on img "19" at bounding box center [455, 217] width 43 height 43
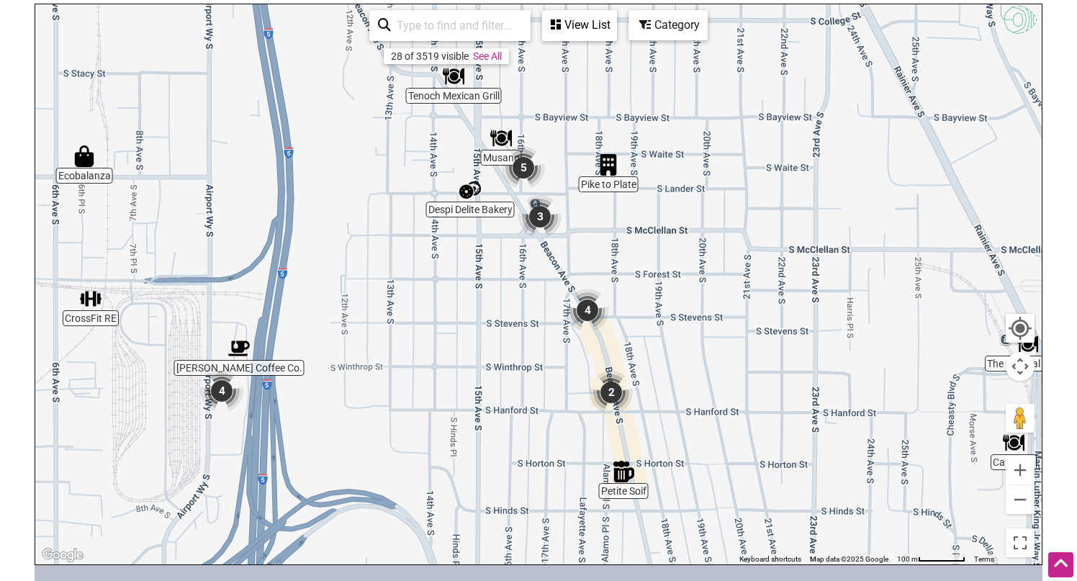
click at [523, 166] on img "5" at bounding box center [523, 167] width 43 height 43
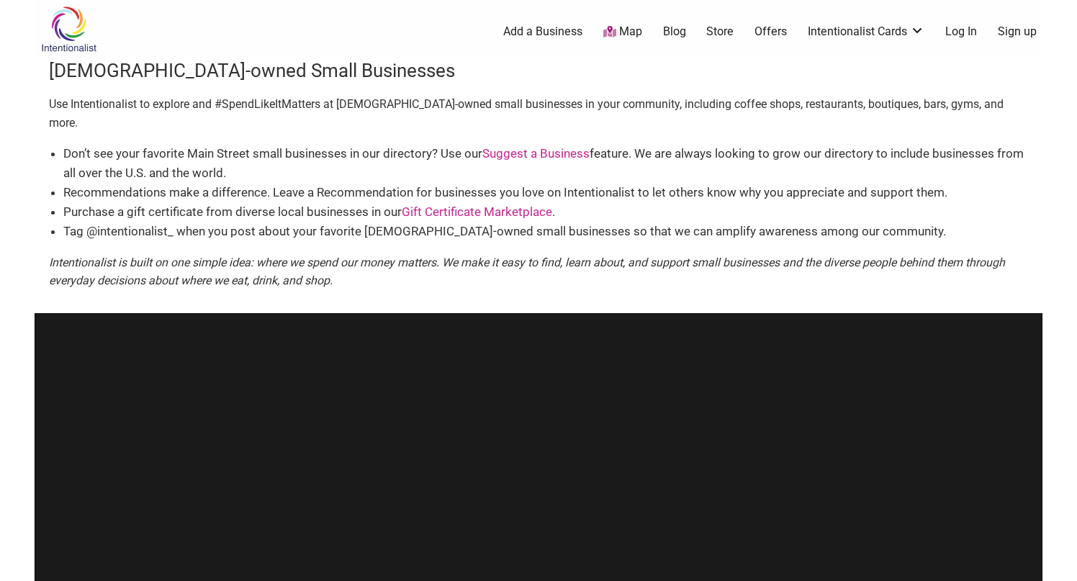
scroll to position [439, 0]
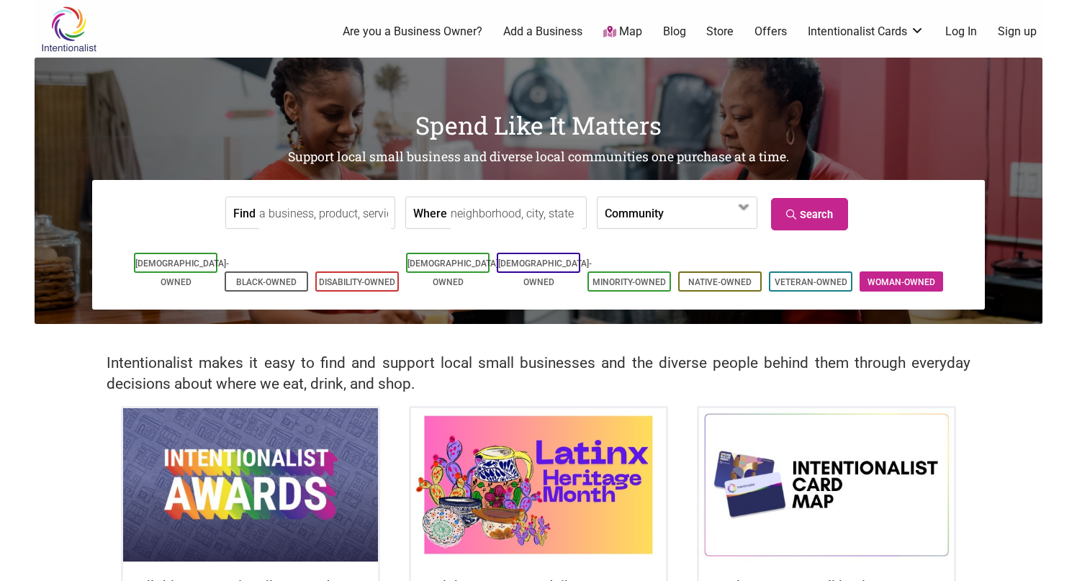
click at [893, 277] on link "Woman-Owned" at bounding box center [901, 282] width 68 height 10
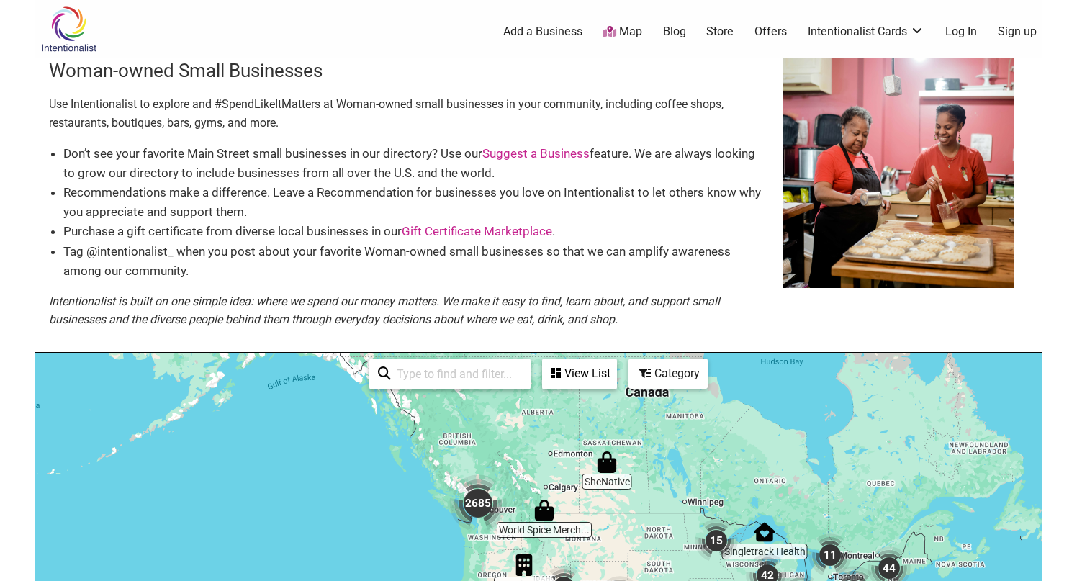
click at [656, 374] on div "Category" at bounding box center [668, 373] width 76 height 27
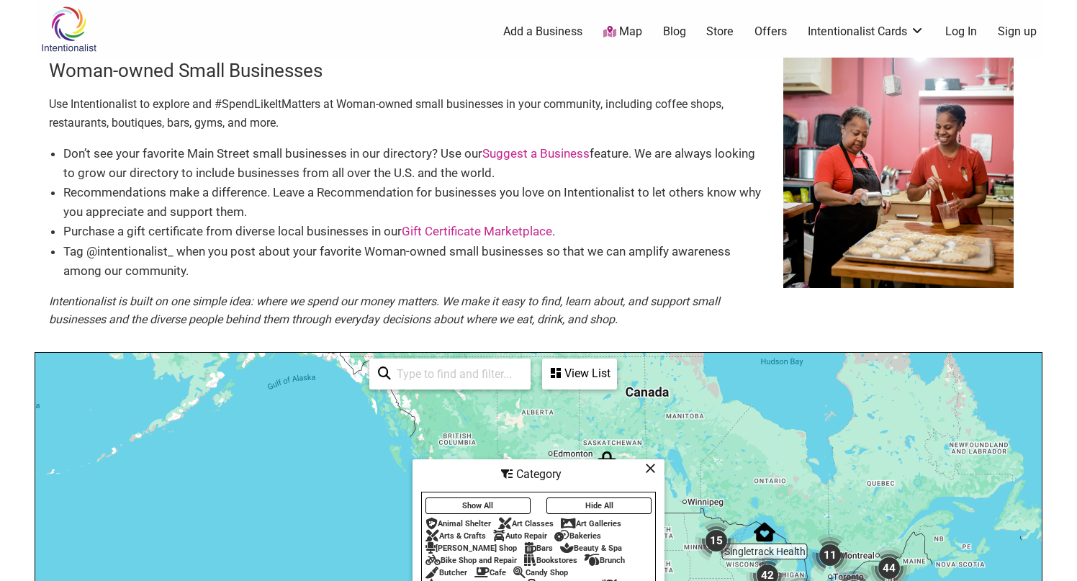
click at [489, 377] on input "search" at bounding box center [456, 374] width 131 height 28
click at [574, 380] on div "View List" at bounding box center [579, 373] width 72 height 27
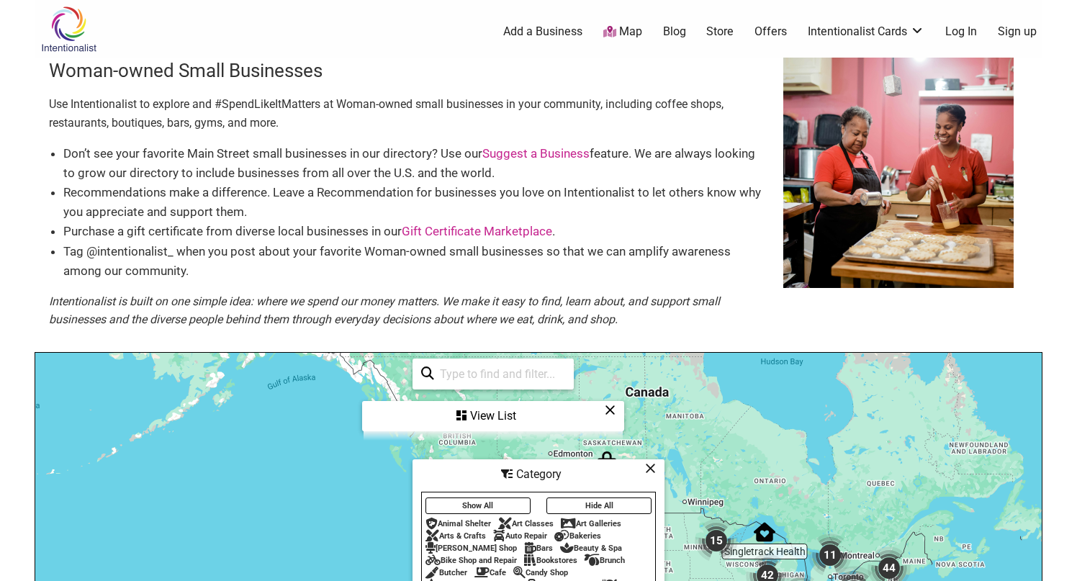
click at [506, 371] on input "search" at bounding box center [499, 374] width 131 height 28
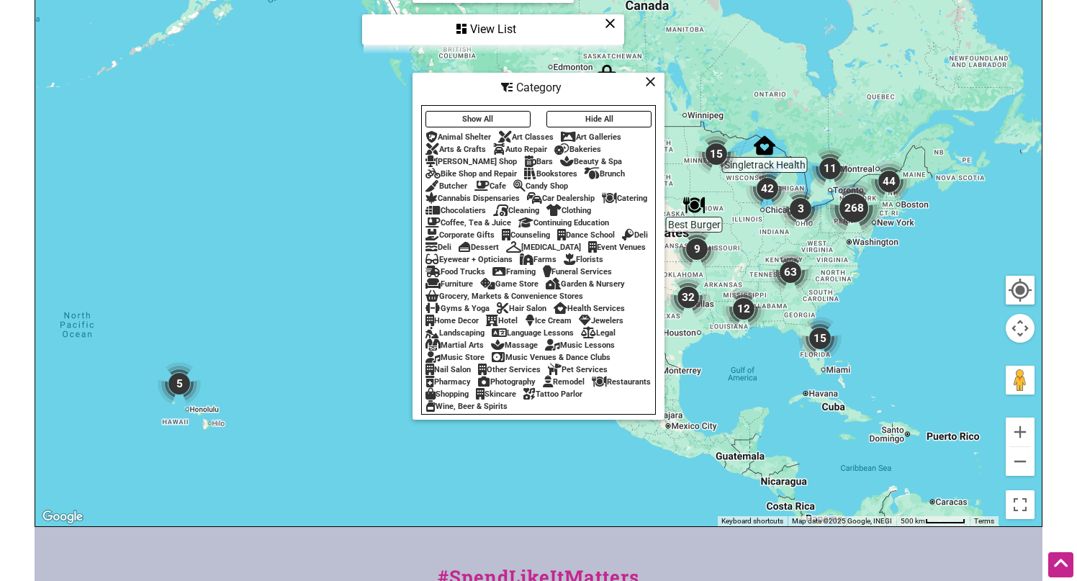
scroll to position [378, 0]
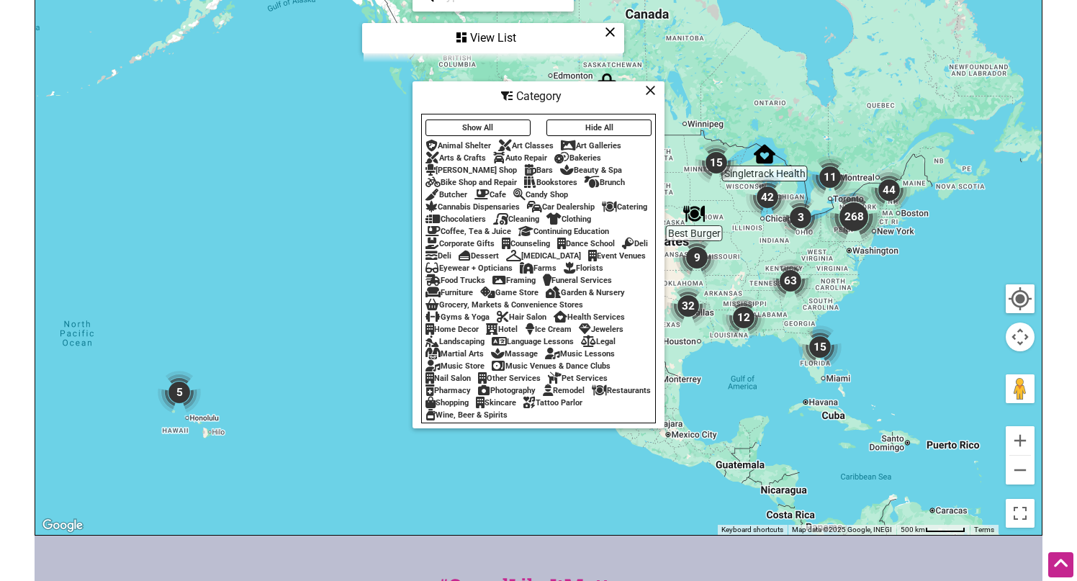
click at [520, 91] on div "Category" at bounding box center [538, 96] width 249 height 27
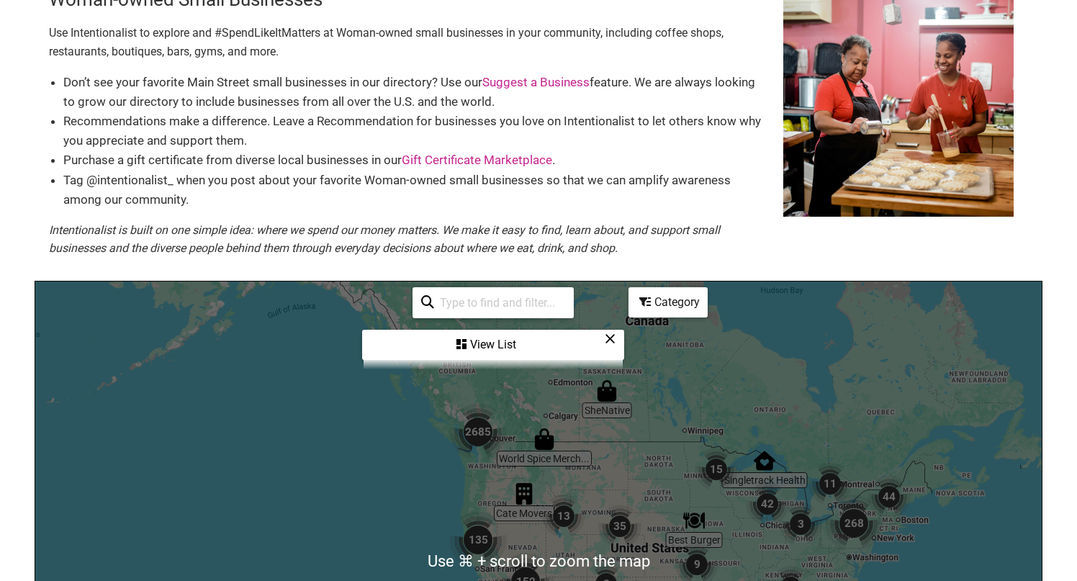
scroll to position [0, 0]
